Goal: Find specific page/section

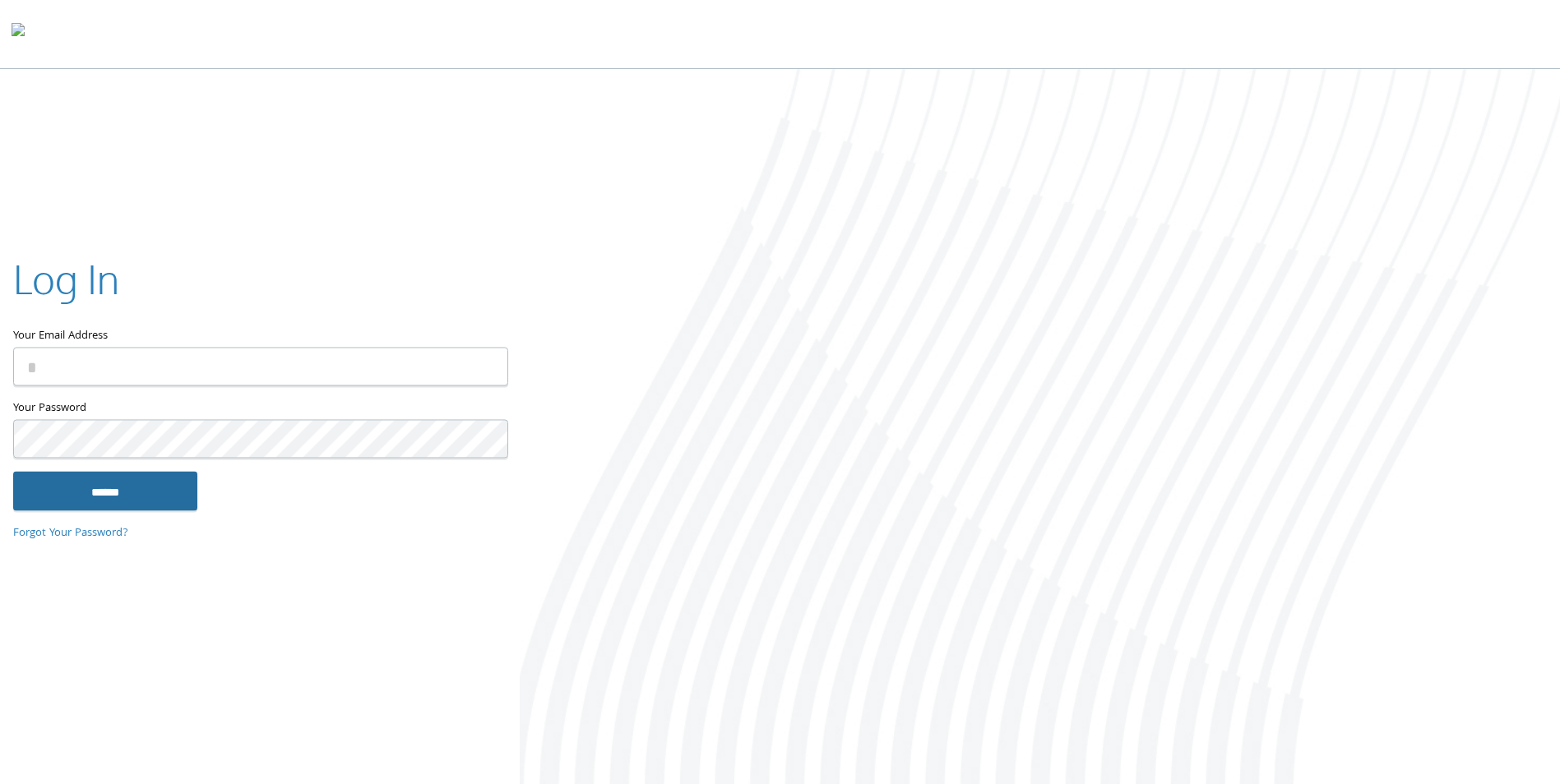
type input "**********"
click at [127, 501] on input "******" at bounding box center [105, 491] width 184 height 40
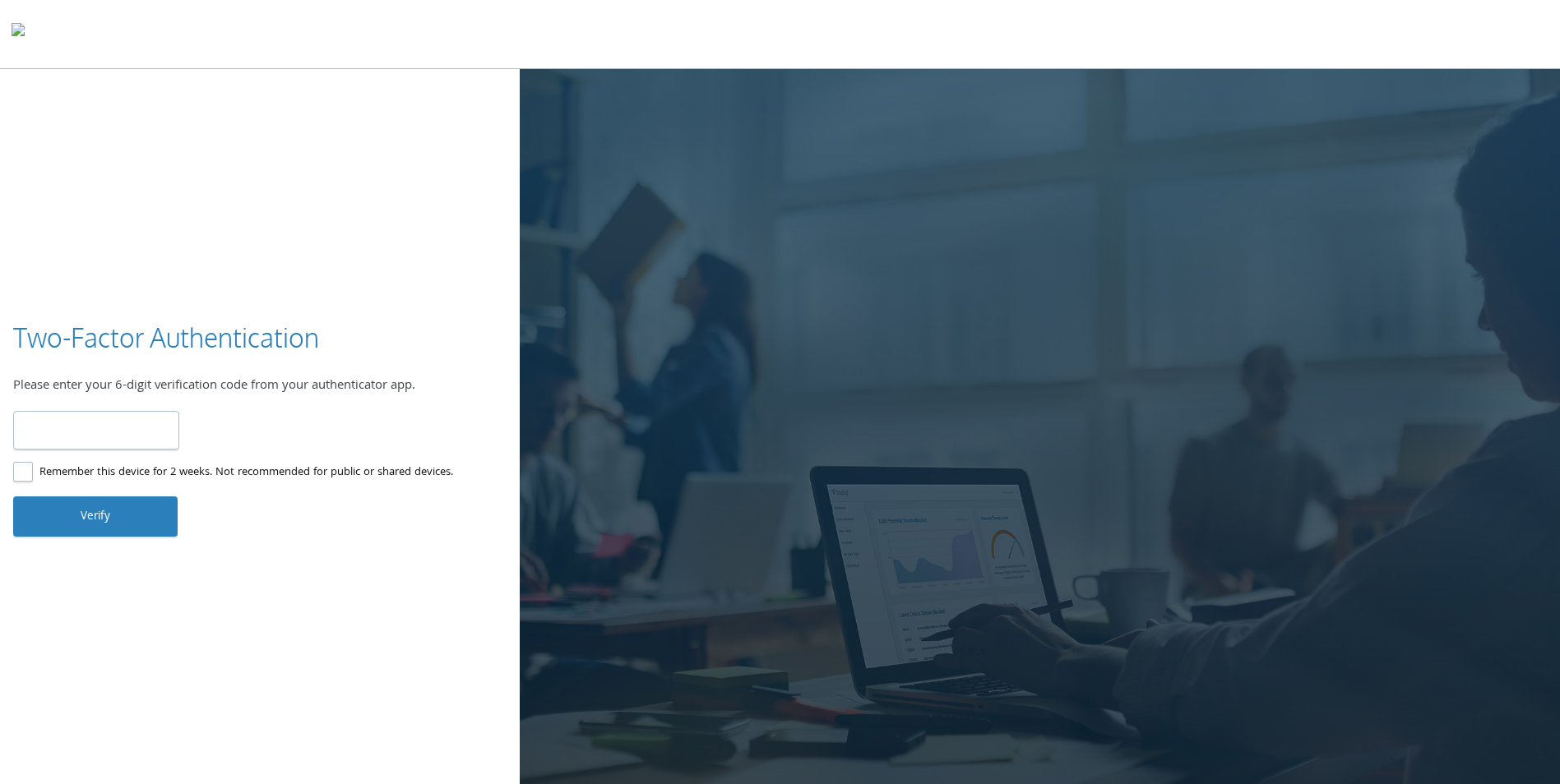
click at [130, 441] on input "number" at bounding box center [97, 431] width 166 height 39
type input "******"
